Goal: Task Accomplishment & Management: Use online tool/utility

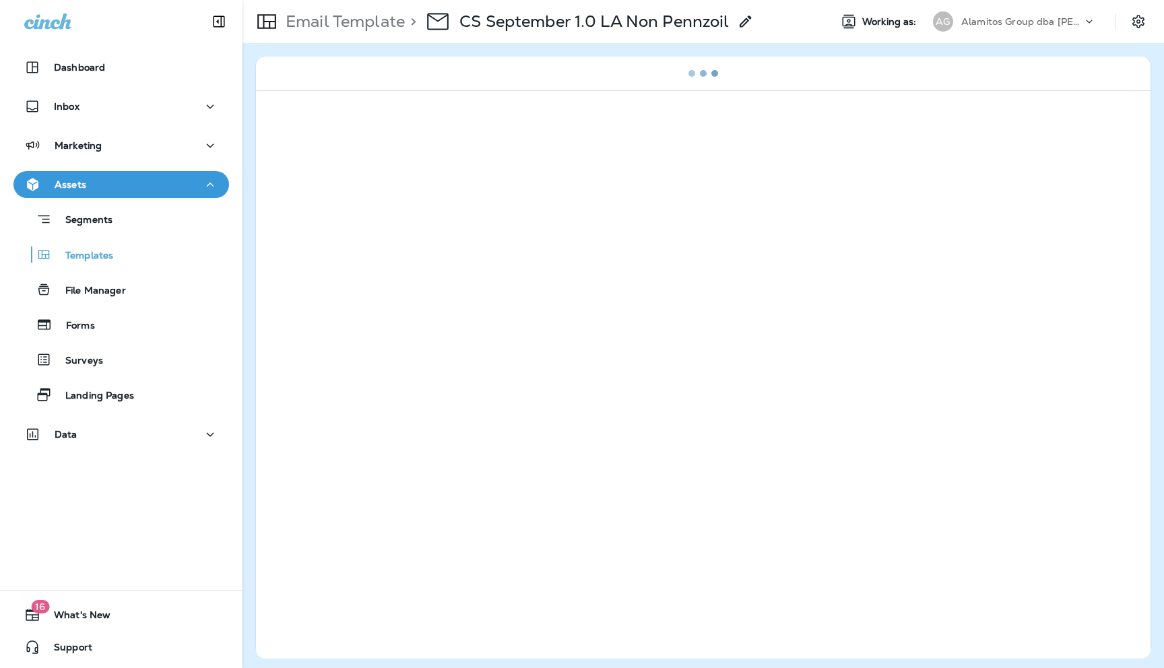
click at [1077, 26] on p "Alamitos Group dba [PERSON_NAME]" at bounding box center [1021, 21] width 121 height 11
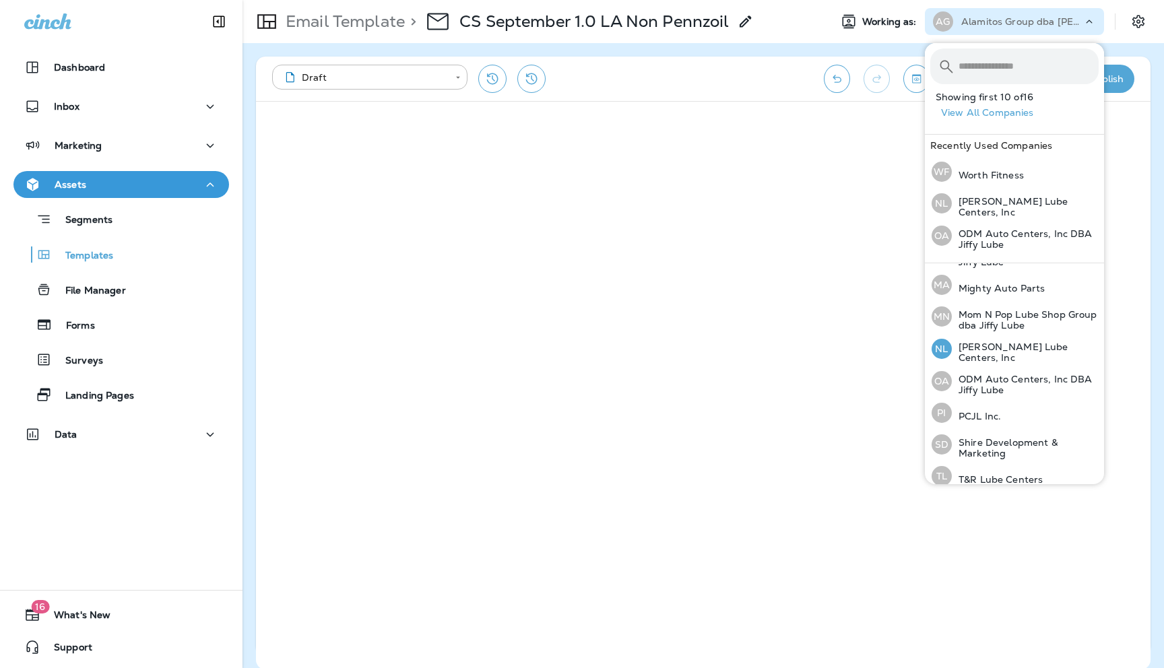
scroll to position [287, 0]
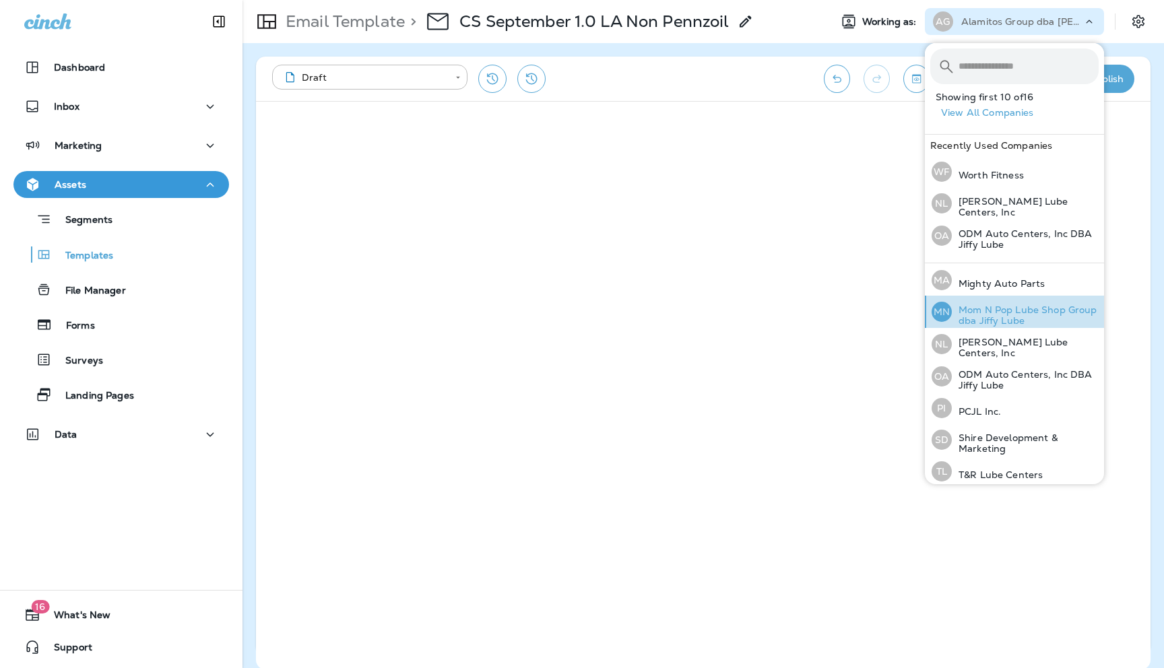
click at [984, 311] on p "Mom N Pop Lube Shop Group dba Jiffy Lube" at bounding box center [1025, 316] width 147 height 22
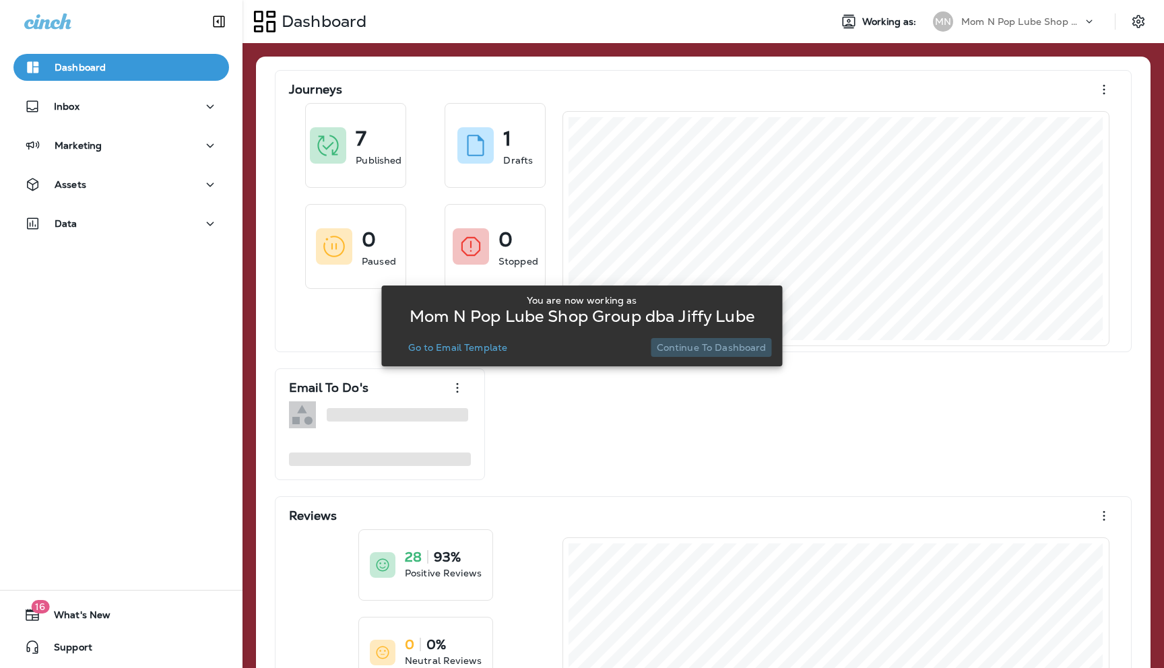
click at [717, 346] on p "Continue to Dashboard" at bounding box center [712, 347] width 110 height 11
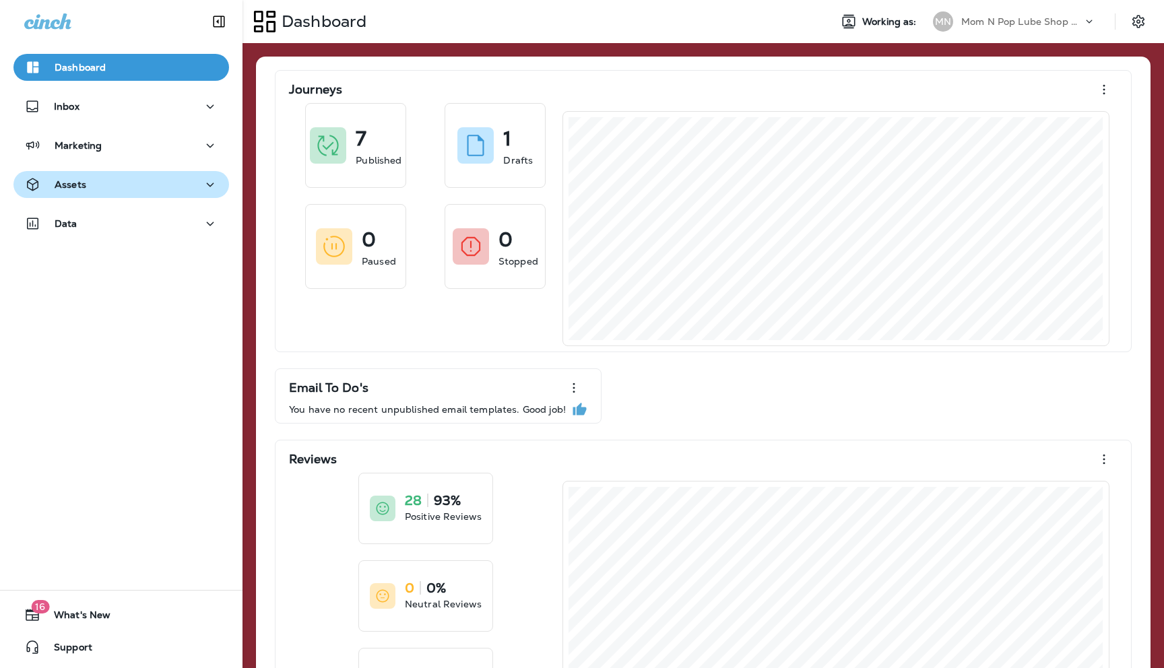
click at [160, 183] on div "Assets" at bounding box center [121, 185] width 194 height 17
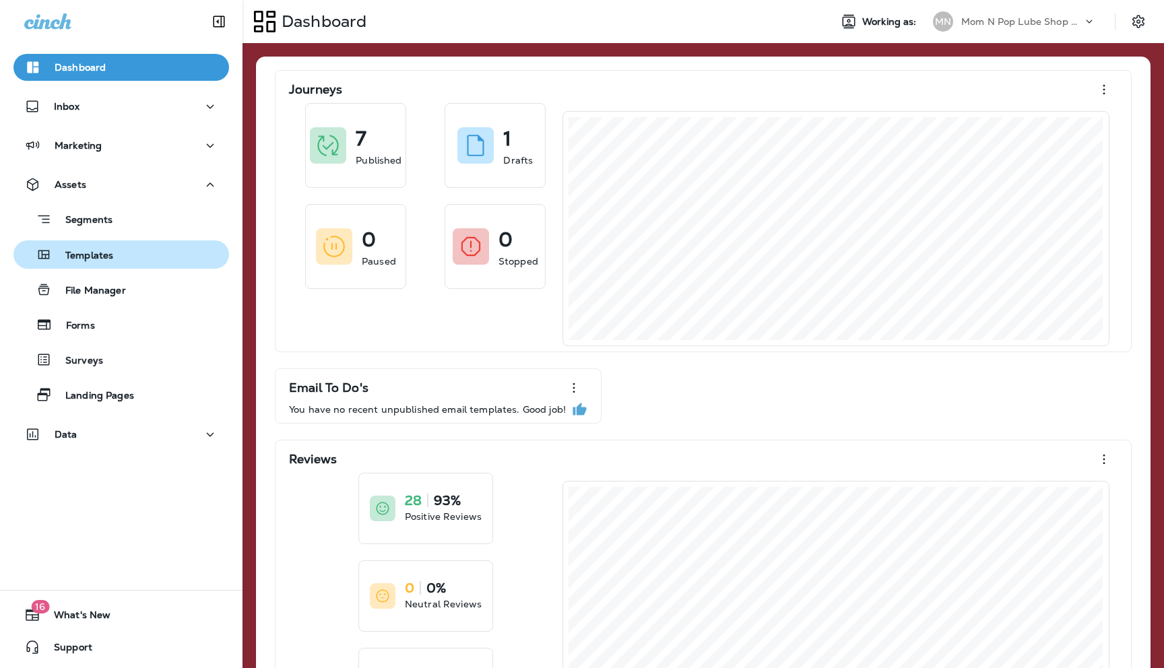
click at [110, 256] on p "Templates" at bounding box center [82, 256] width 61 height 13
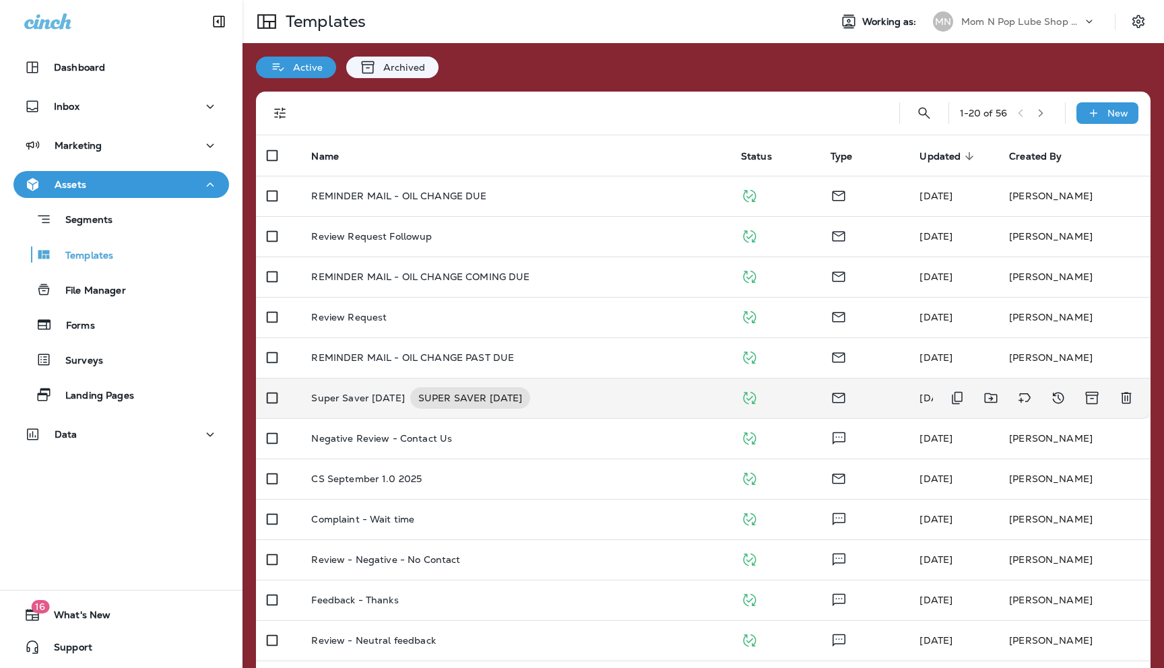
click at [360, 397] on p "Super Saver [DATE]" at bounding box center [358, 398] width 94 height 22
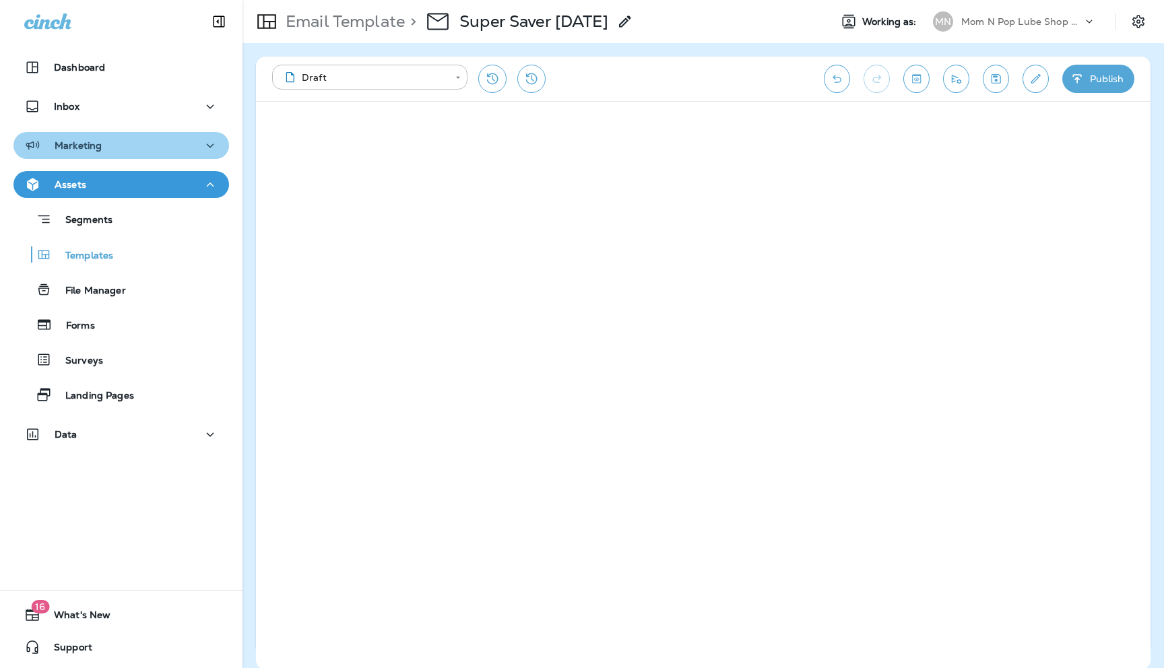
click at [191, 143] on div "Marketing" at bounding box center [121, 145] width 194 height 17
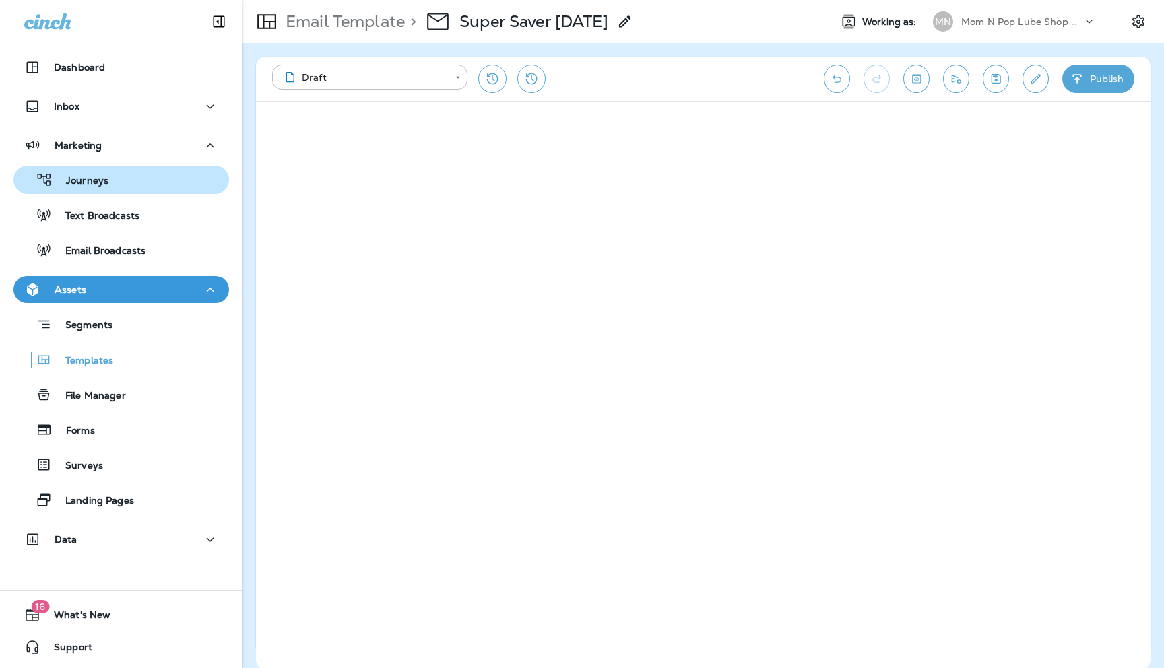
click at [96, 180] on p "Journeys" at bounding box center [81, 181] width 56 height 13
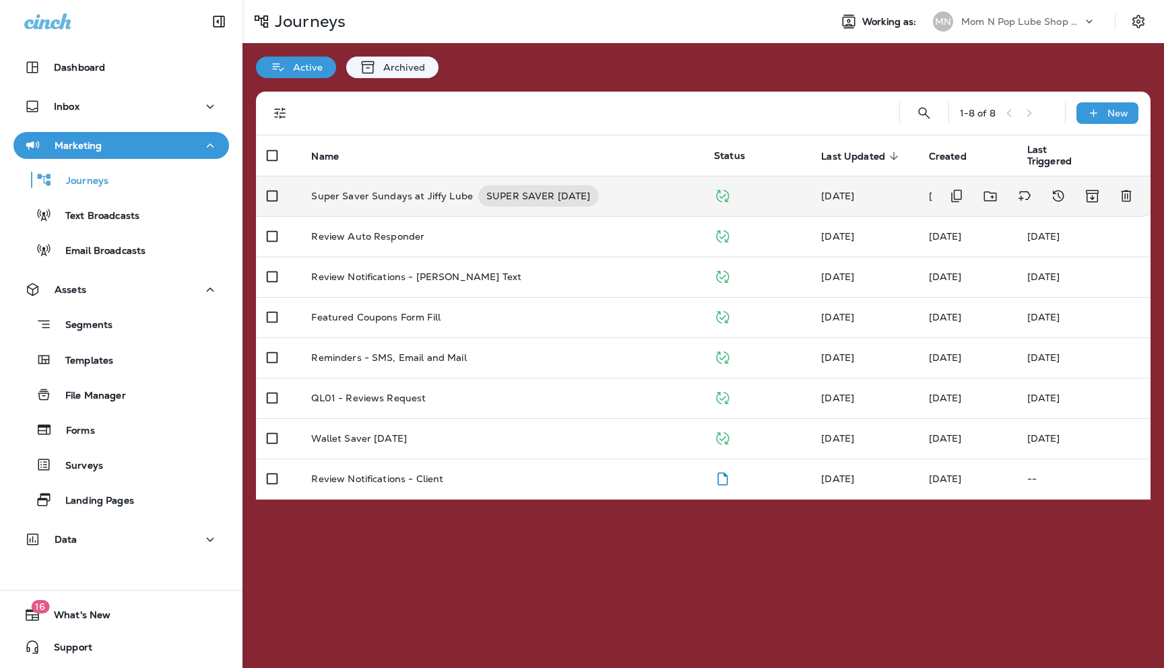
click at [383, 191] on p "Super Saver Sundays at Jiffy Lube" at bounding box center [392, 196] width 162 height 22
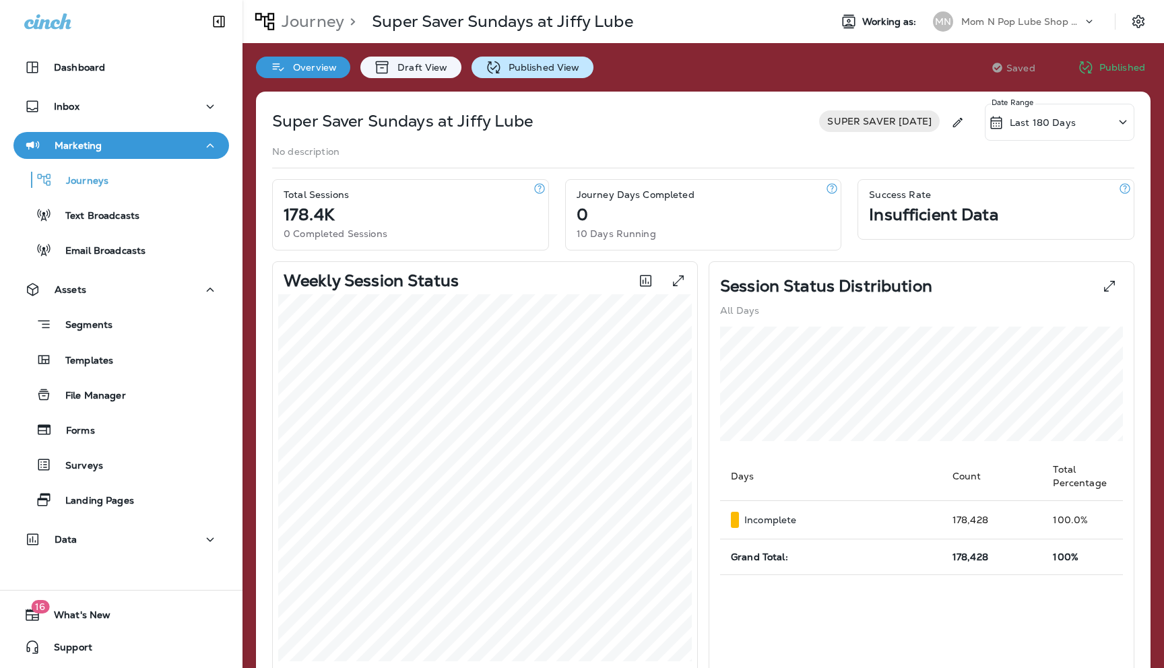
click at [526, 65] on p "Published View" at bounding box center [541, 67] width 78 height 11
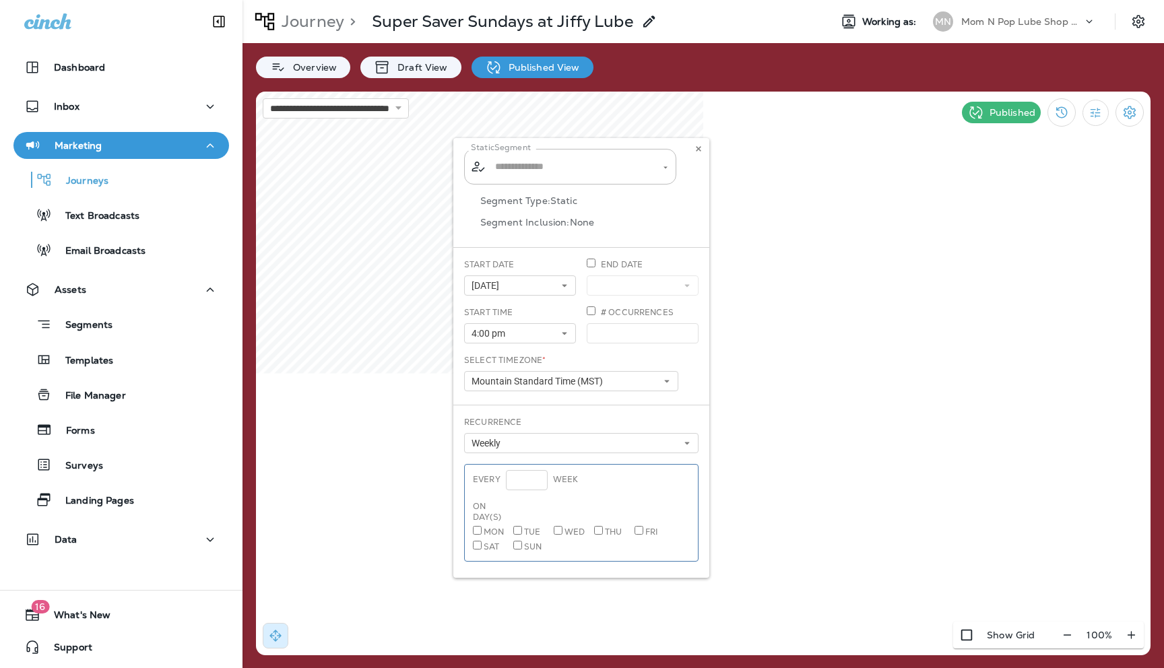
type input "**********"
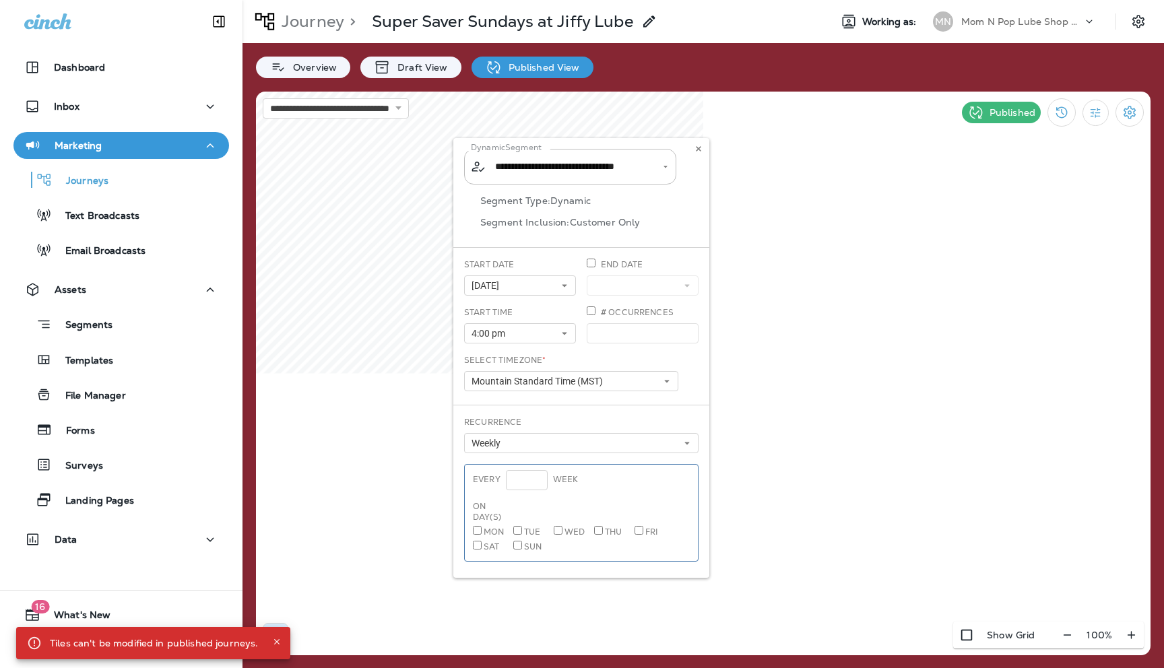
click at [577, 168] on div "**********" at bounding box center [581, 358] width 256 height 440
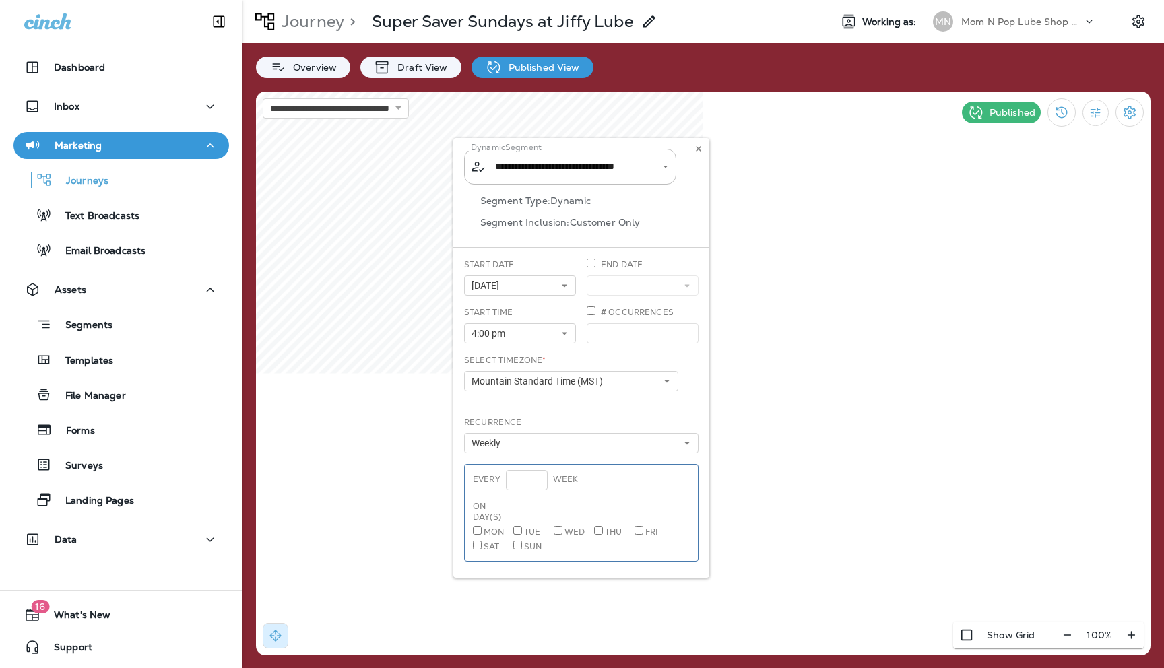
click at [664, 167] on div "**********" at bounding box center [581, 358] width 256 height 440
click at [701, 147] on use at bounding box center [698, 148] width 5 height 5
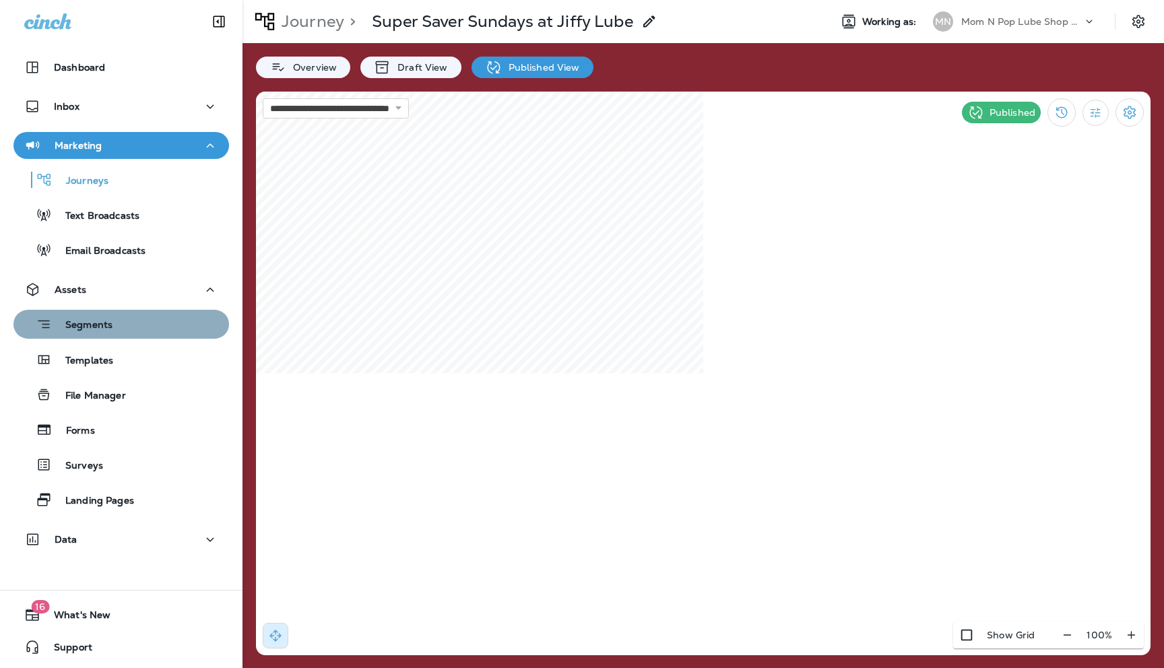
click at [91, 326] on p "Segments" at bounding box center [82, 325] width 61 height 13
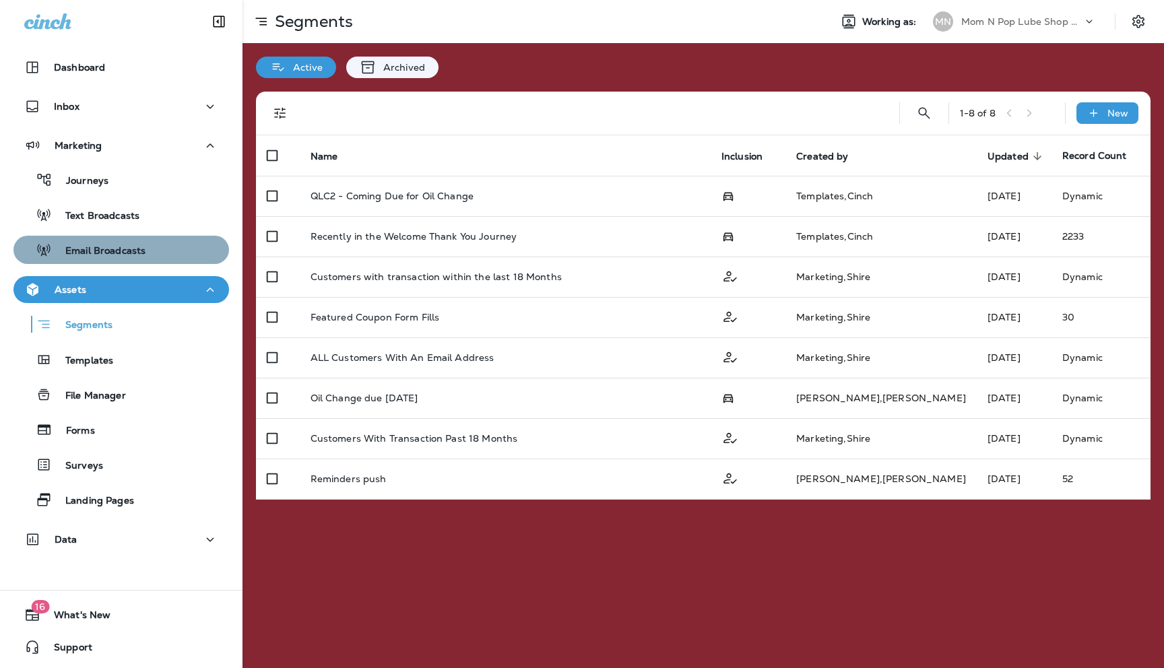
click at [97, 247] on p "Email Broadcasts" at bounding box center [99, 251] width 94 height 13
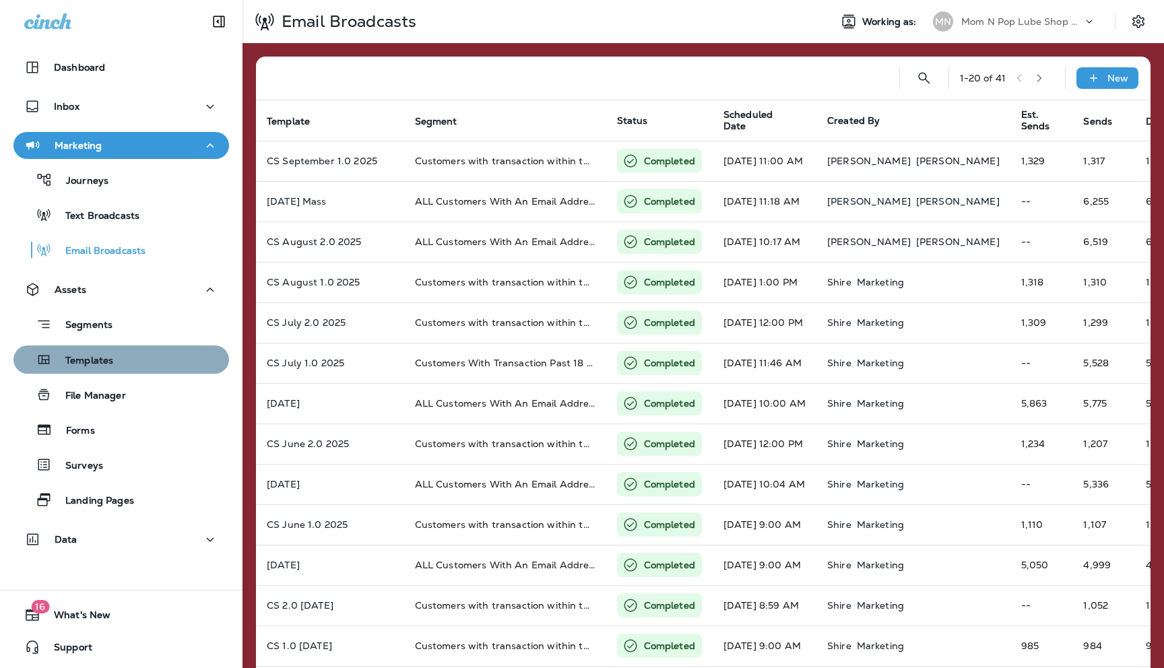
click at [89, 368] on div "Templates" at bounding box center [66, 360] width 94 height 20
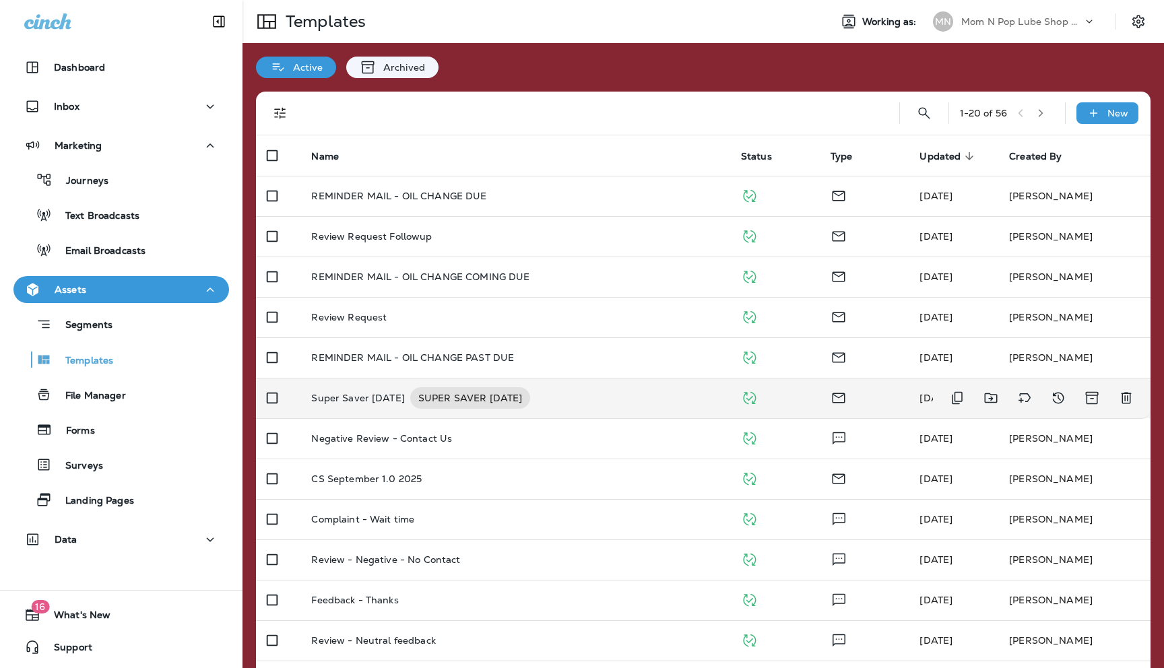
click at [364, 397] on p "Super Saver [DATE]" at bounding box center [358, 398] width 94 height 22
